Goal: Task Accomplishment & Management: Manage account settings

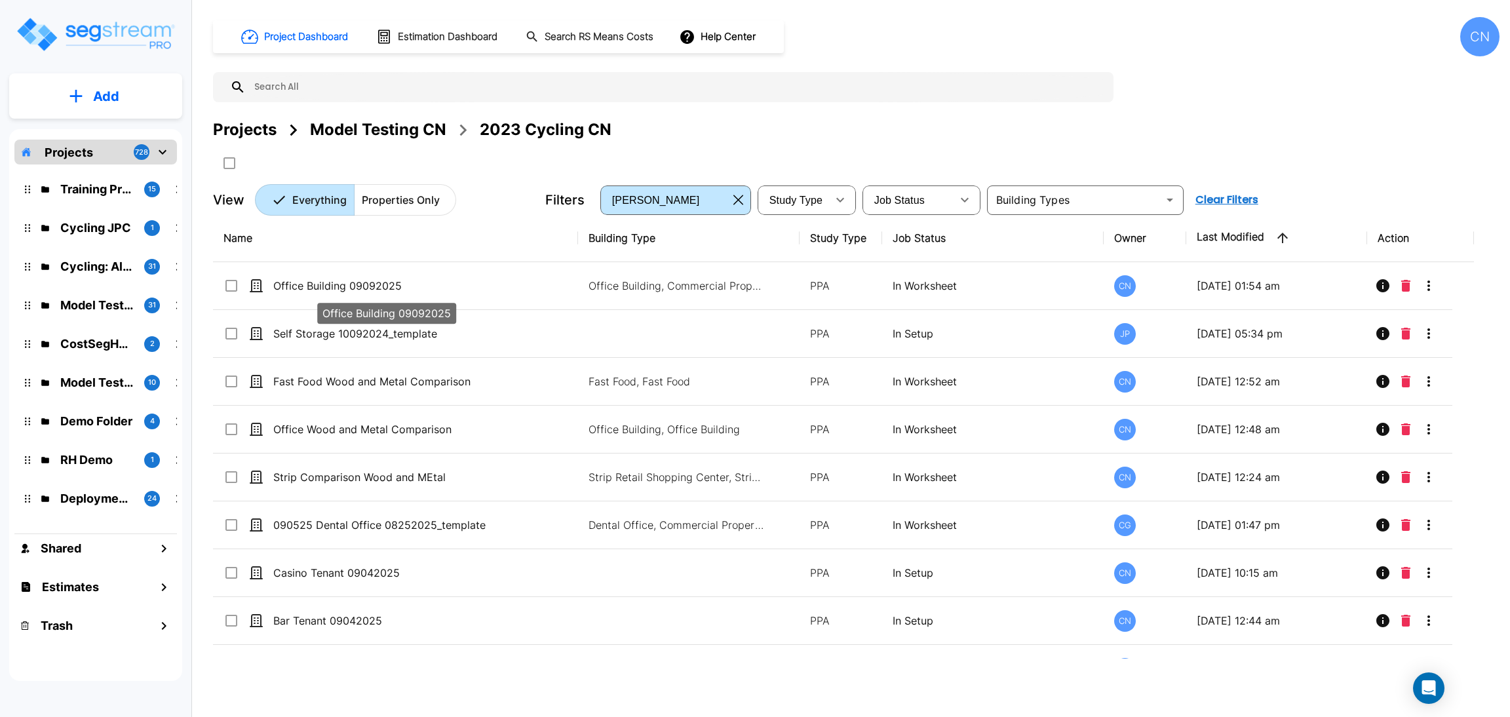
drag, startPoint x: 347, startPoint y: 292, endPoint x: 1502, endPoint y: 494, distance: 1172.0
click at [347, 292] on p "Office Building 09092025" at bounding box center [386, 286] width 226 height 16
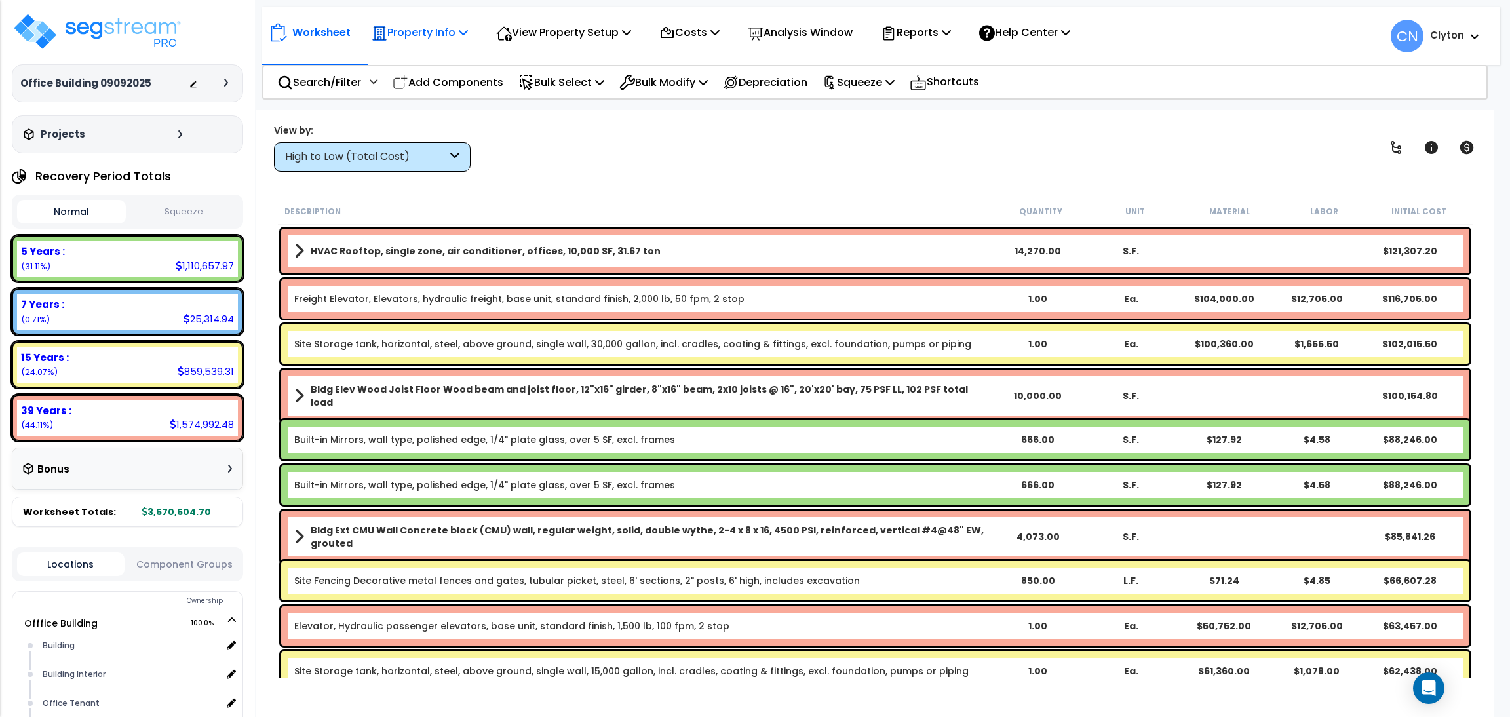
click at [430, 40] on p "Property Info" at bounding box center [420, 33] width 96 height 18
click at [412, 74] on link "Property Setup" at bounding box center [430, 62] width 130 height 26
click at [833, 165] on div "View by: High to Low (Total Cost) High to Low (Total Cost)" at bounding box center [875, 147] width 1212 height 49
click at [813, 153] on div "View by: High to Low (Total Cost) High to Low (Total Cost)" at bounding box center [875, 147] width 1212 height 49
click at [382, 153] on div "High to Low (Total Cost)" at bounding box center [366, 156] width 162 height 15
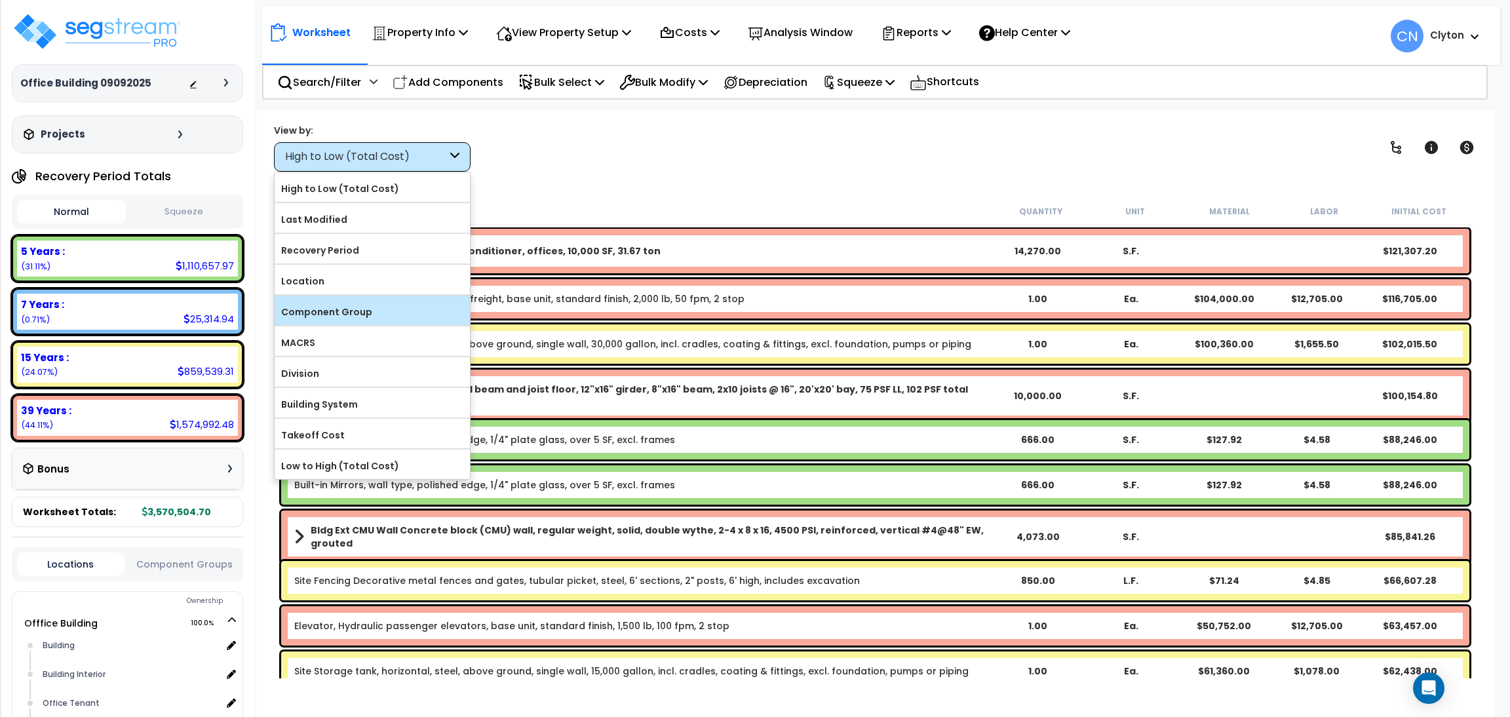
click at [355, 313] on label "Component Group" at bounding box center [372, 312] width 195 height 20
click at [0, 0] on input "Component Group" at bounding box center [0, 0] width 0 height 0
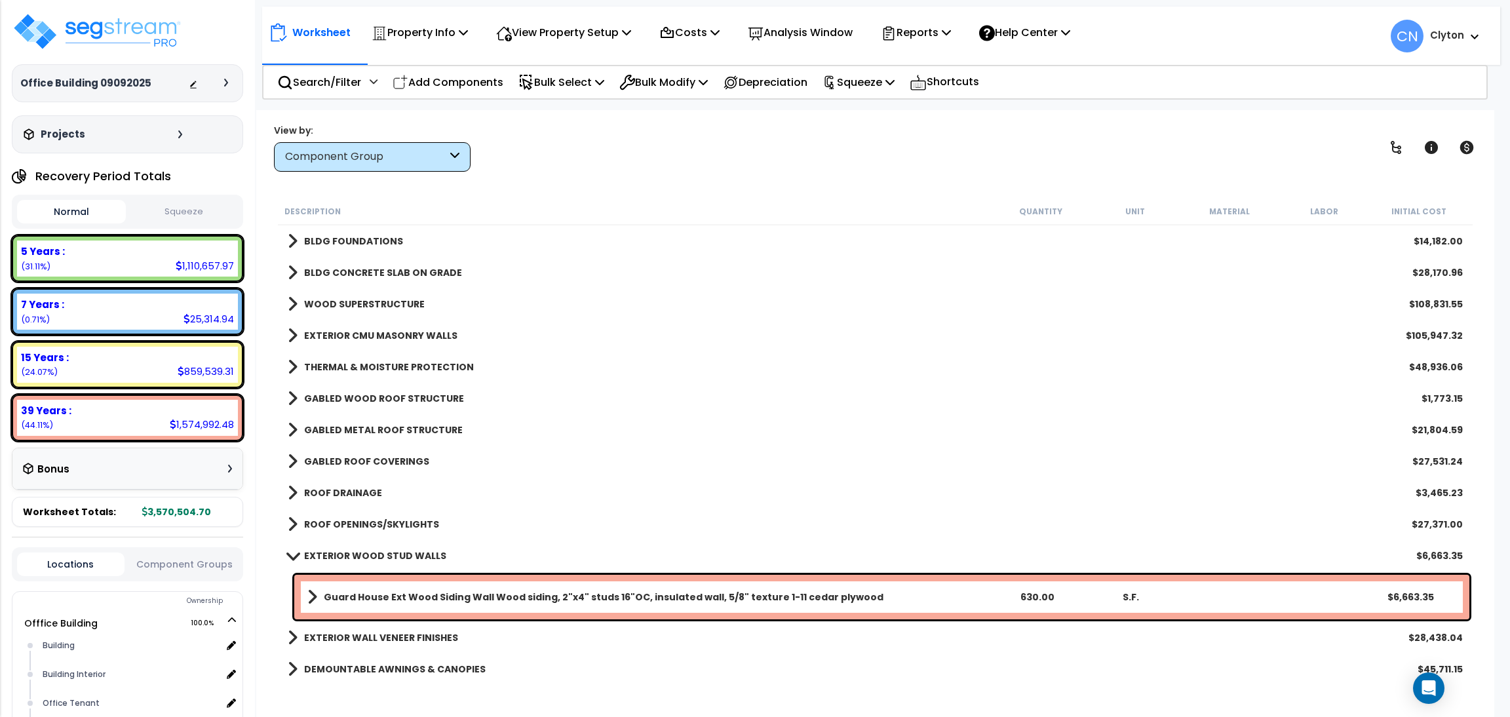
click at [782, 118] on div "Worksheet Property Info Property Setup Add Property Unit Template property Clon…" at bounding box center [875, 468] width 1238 height 717
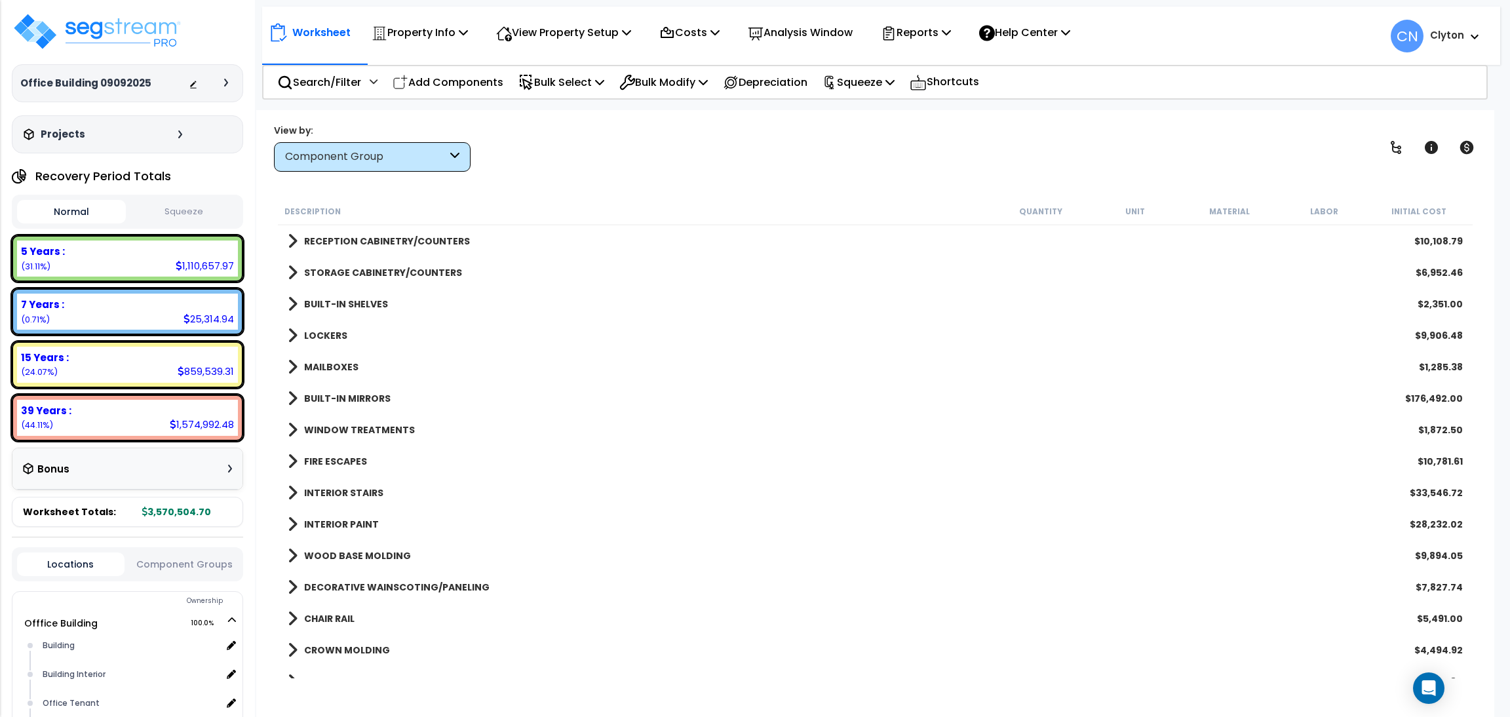
scroll to position [1081, 0]
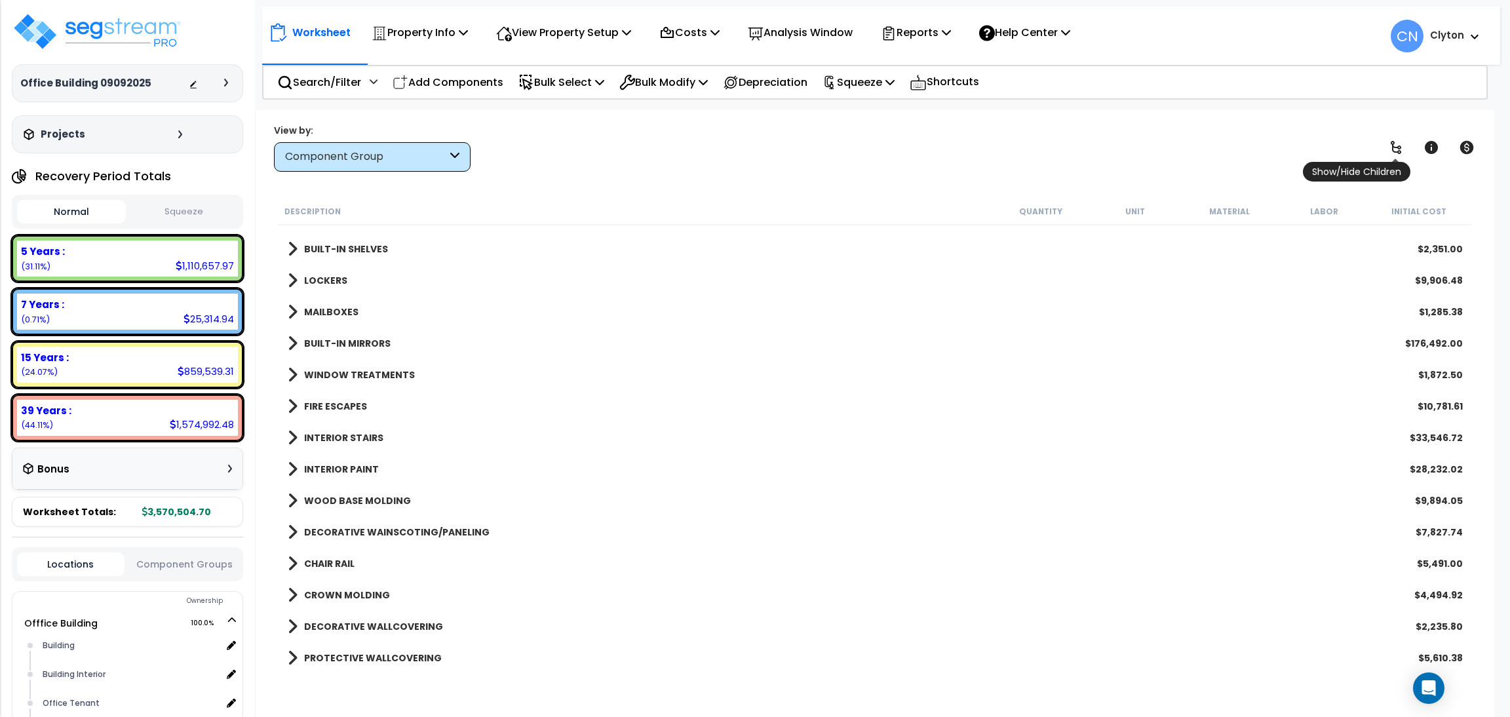
click at [1390, 150] on icon at bounding box center [1396, 148] width 16 height 16
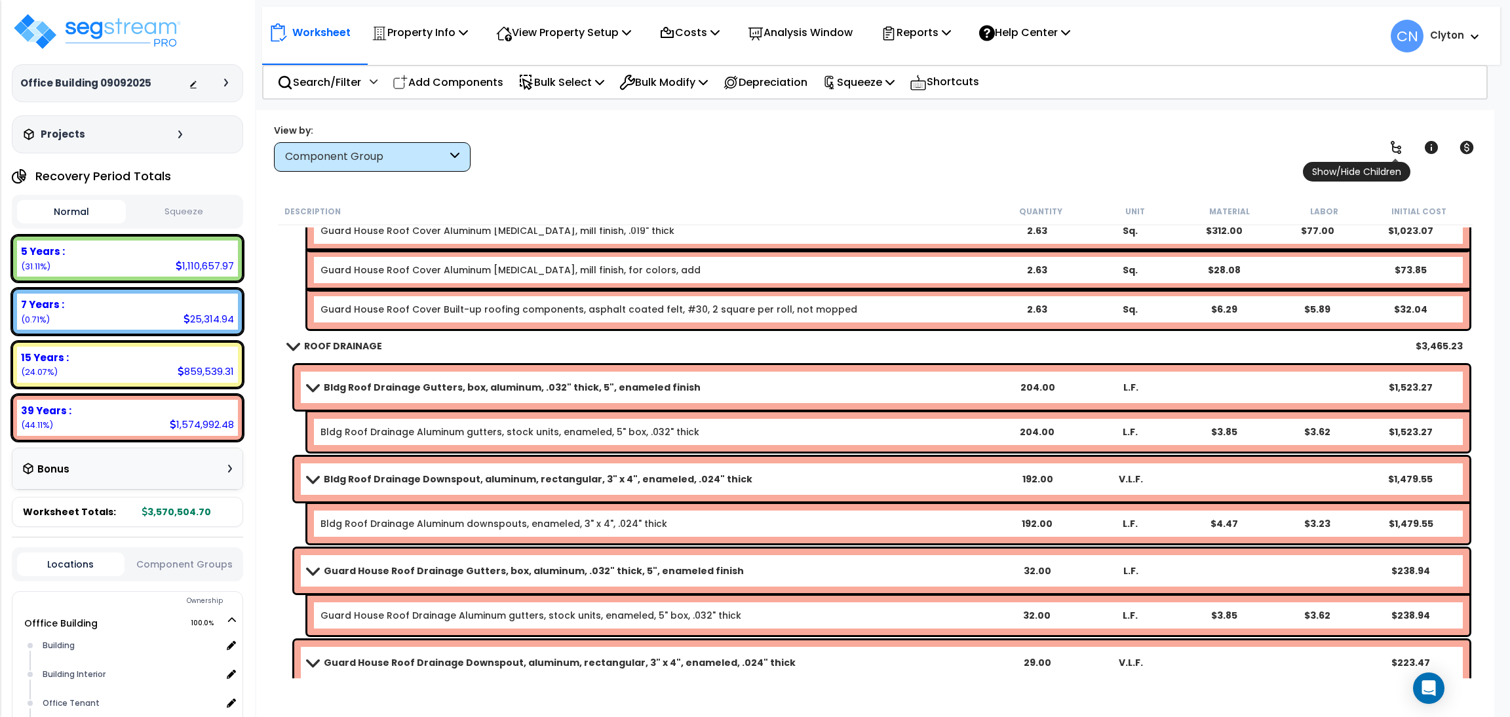
click at [1390, 150] on icon at bounding box center [1396, 148] width 16 height 16
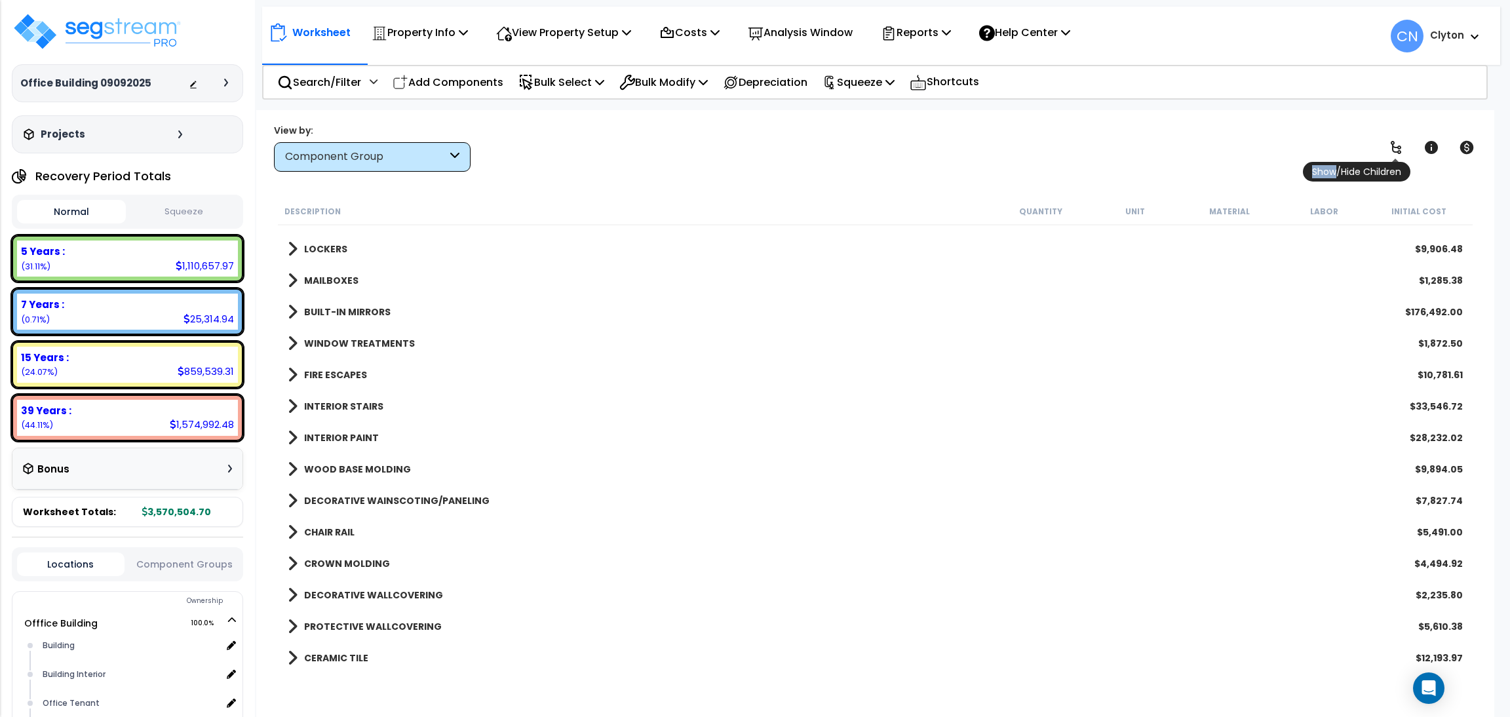
click at [1390, 150] on icon at bounding box center [1396, 148] width 16 height 16
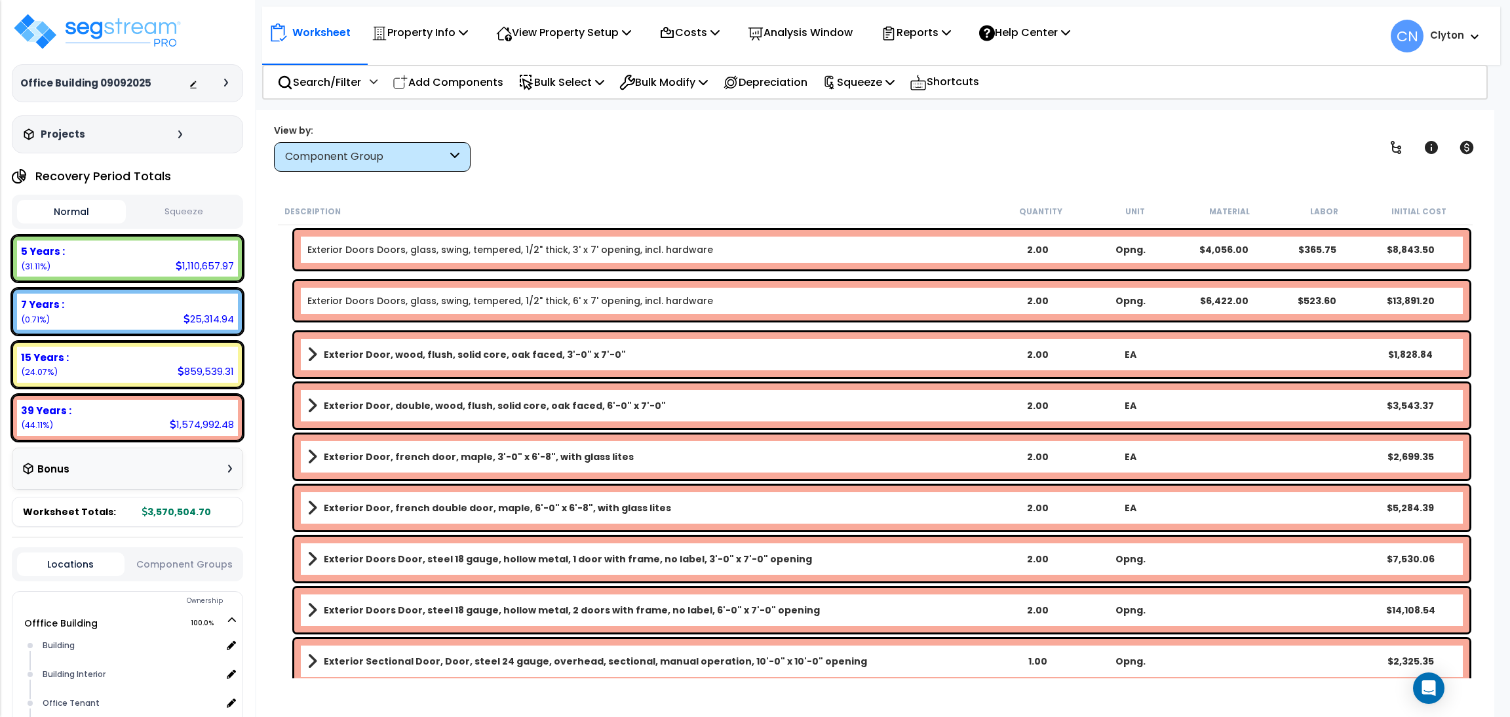
scroll to position [2753, 0]
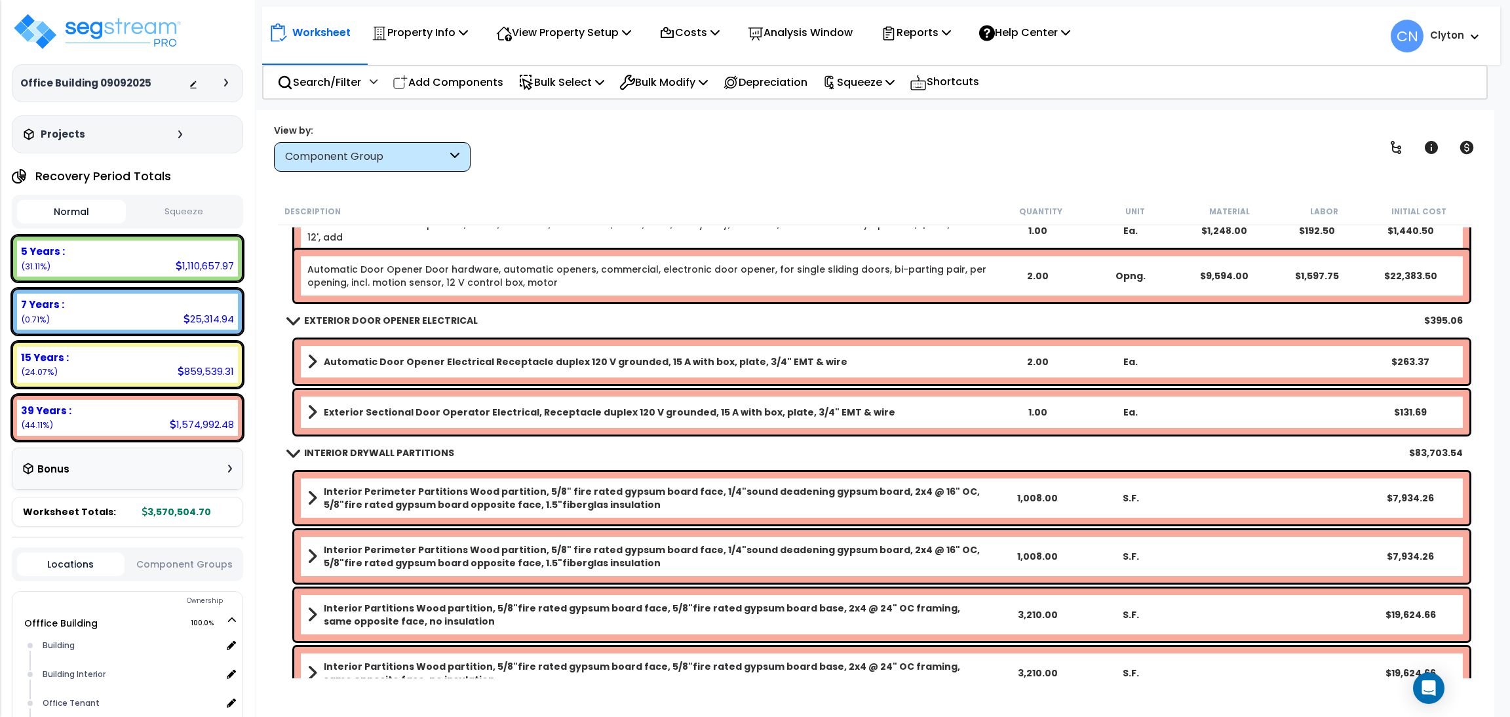
click at [1182, 151] on div "View by: Component Group High to Low (Total Cost)" at bounding box center [875, 147] width 1212 height 49
drag, startPoint x: 1167, startPoint y: 123, endPoint x: 1196, endPoint y: 107, distance: 33.4
click at [1167, 123] on div "View by: Component Group High to Low (Total Cost)" at bounding box center [875, 147] width 1212 height 49
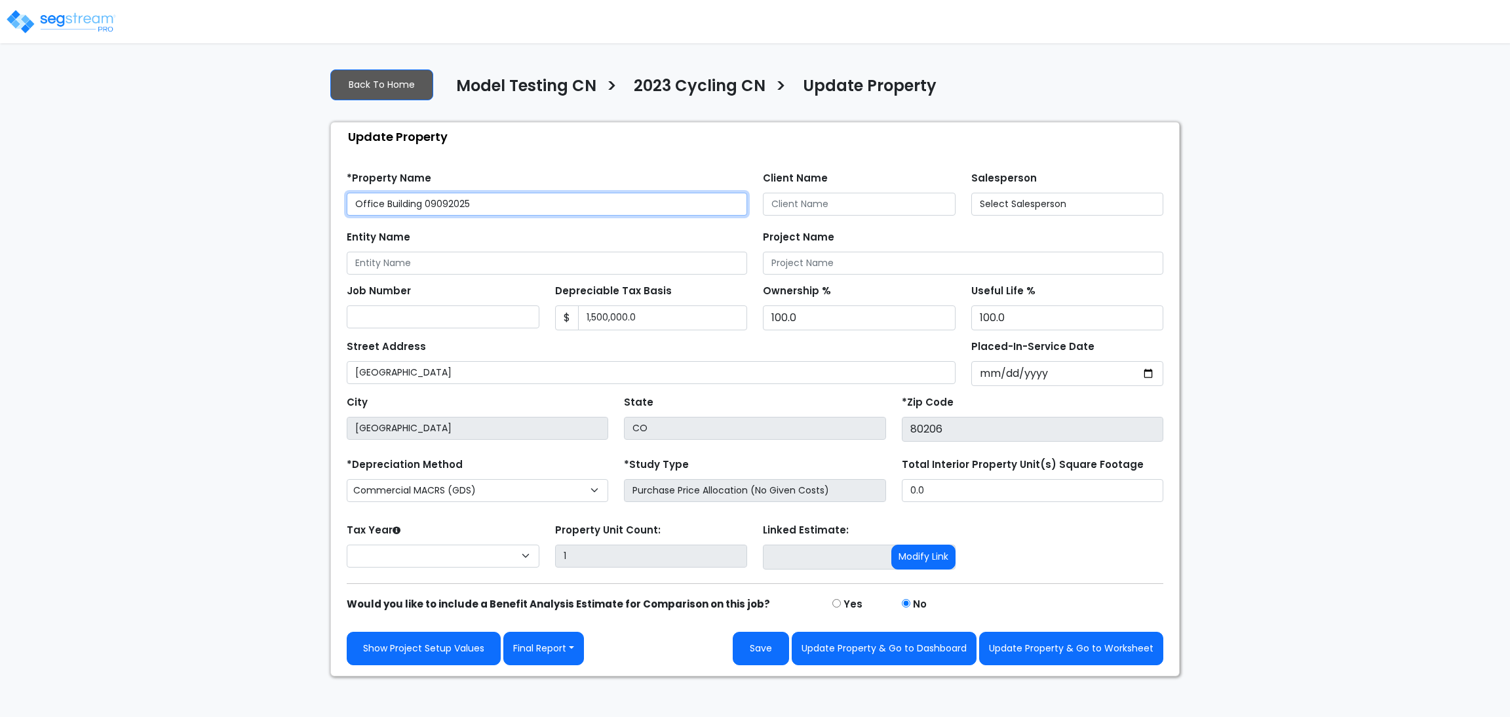
select select "2025"
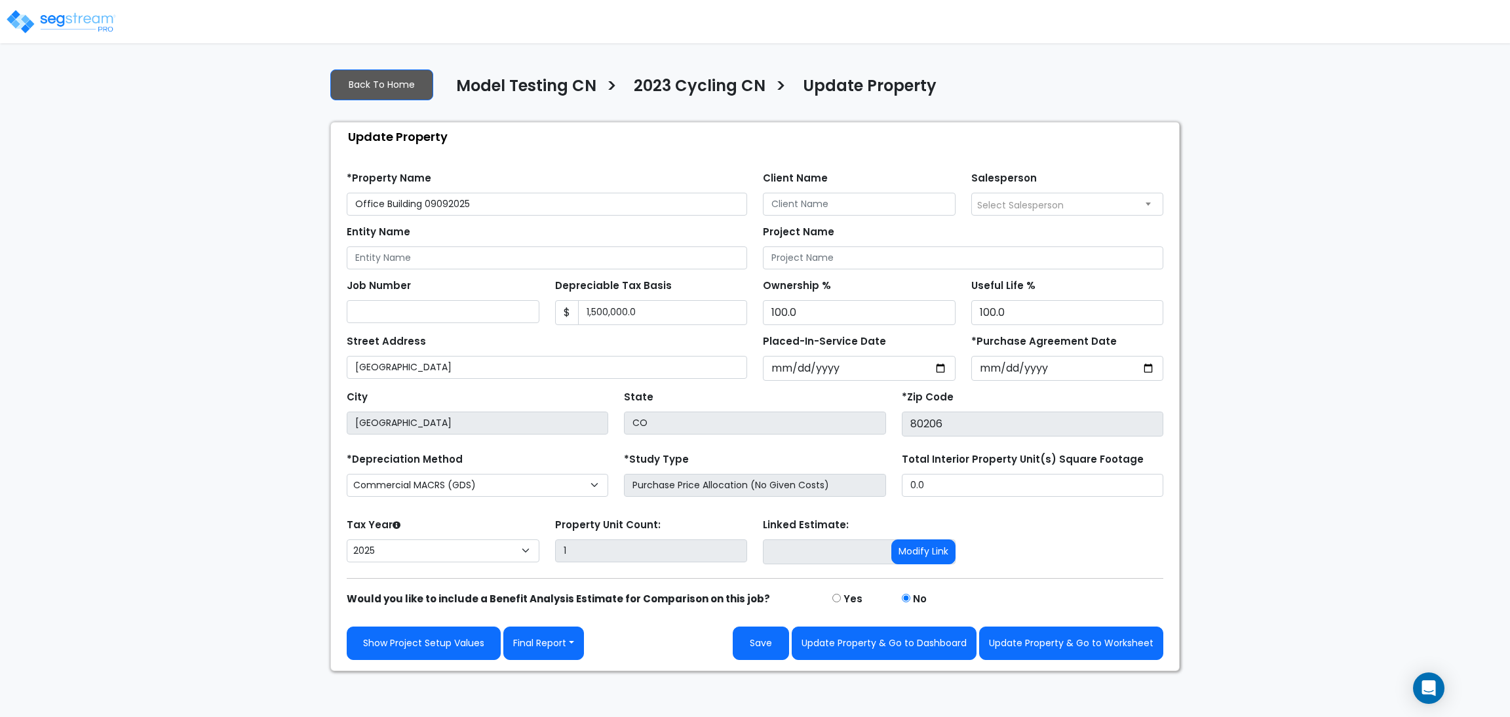
click at [292, 426] on div "We are Building your Property. So please grab a coffee and let us do the heavy …" at bounding box center [755, 365] width 1510 height 614
click at [145, 115] on div "We are Building your Property. So please grab a coffee and let us do the heavy …" at bounding box center [755, 365] width 1510 height 614
click at [145, 371] on div "We are Building your Property. So please grab a coffee and let us do the heavy …" at bounding box center [755, 365] width 1510 height 614
select select "2025"
click at [1253, 146] on div "We are Building your Property. So please grab a coffee and let us do the heavy …" at bounding box center [755, 365] width 1510 height 614
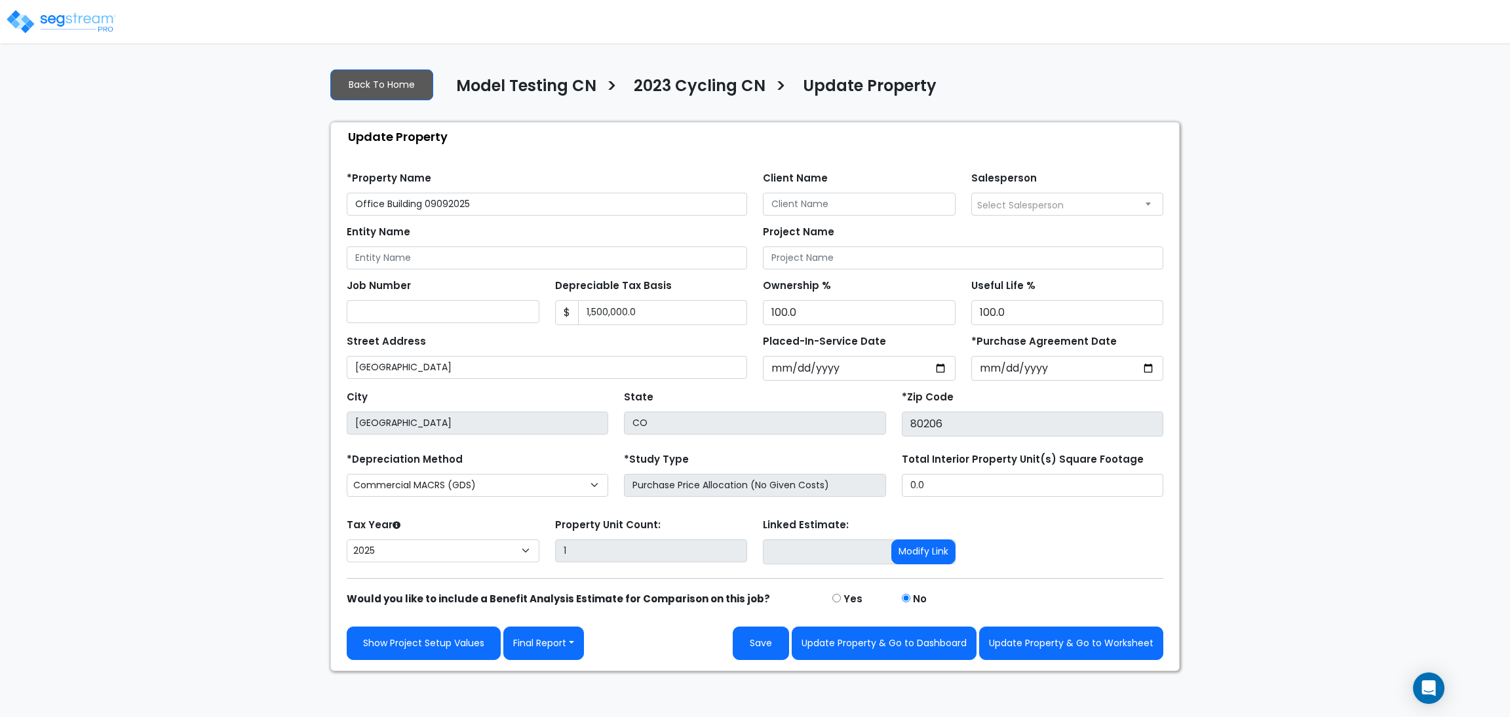
drag, startPoint x: 1378, startPoint y: 183, endPoint x: 1241, endPoint y: 159, distance: 139.0
click at [1378, 183] on div "We are Building your Property. So please grab a coffee and let us do the heavy …" at bounding box center [755, 365] width 1510 height 614
